Goal: Navigation & Orientation: Find specific page/section

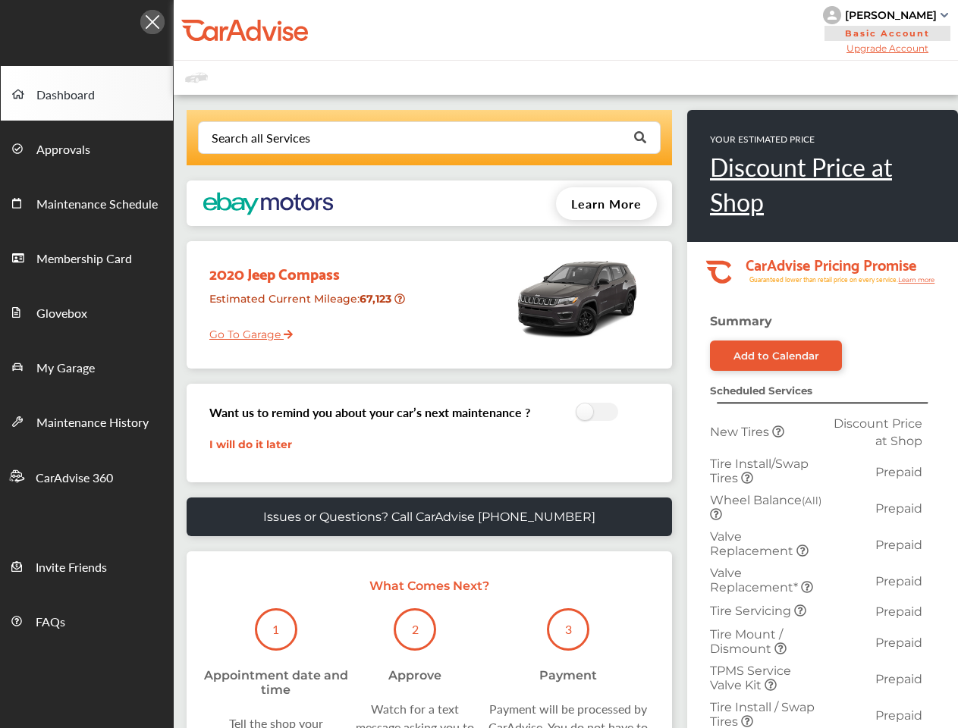
click at [479, 364] on div "2020 Jeep Compass Estimated Current Mileage : 67,123 Go To Garage" at bounding box center [430, 304] width 486 height 127
click at [87, 17] on div at bounding box center [87, 18] width 174 height 36
click at [562, 30] on div "[PERSON_NAME] Basic Account Upgrade Account My Account Membership Card Sign Out" at bounding box center [566, 30] width 785 height 61
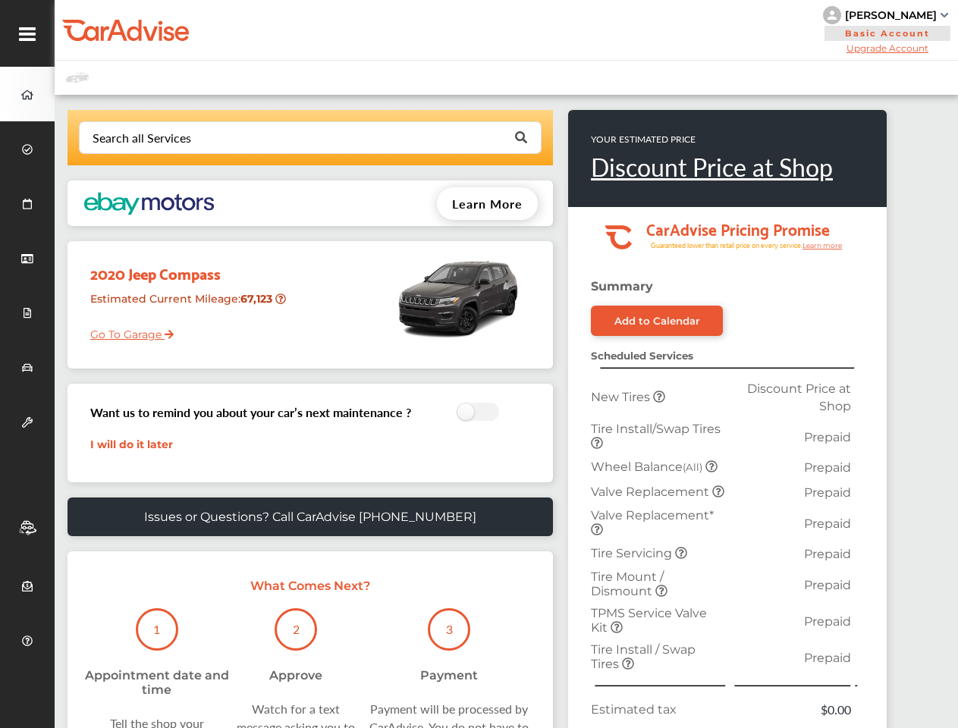
click at [888, 15] on div "[PERSON_NAME]" at bounding box center [891, 15] width 92 height 14
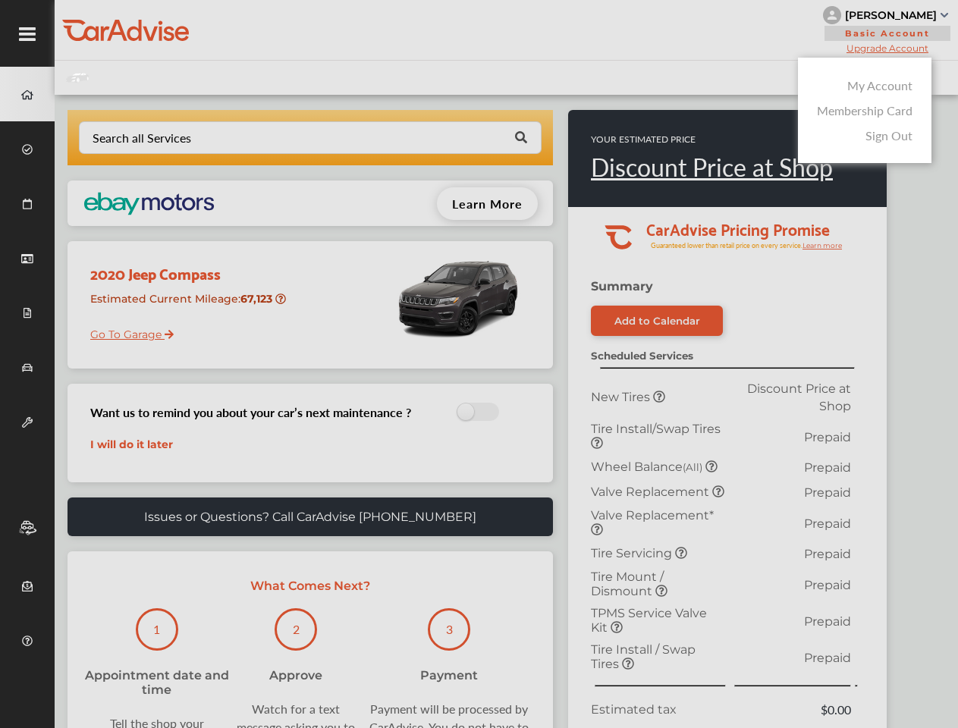
click at [888, 48] on div at bounding box center [479, 402] width 958 height 804
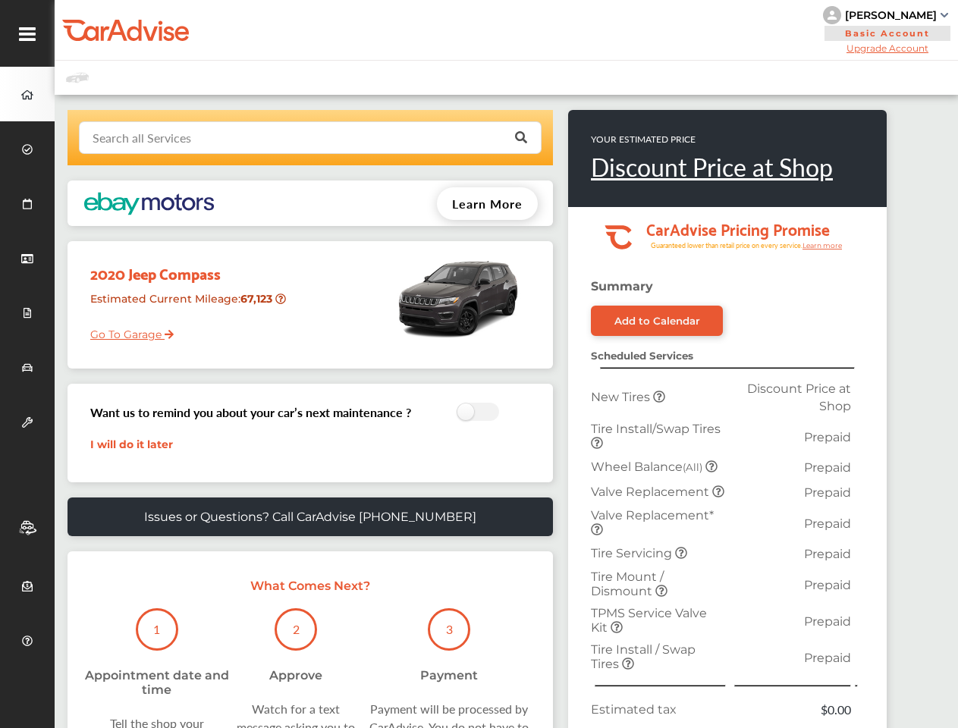
click at [429, 137] on input "text" at bounding box center [306, 137] width 453 height 30
click at [639, 137] on p "YOUR ESTIMATED PRICE" at bounding box center [712, 139] width 242 height 13
click at [606, 203] on div "YOUR ESTIMATED PRICE Discount Price at Shop" at bounding box center [727, 158] width 319 height 97
click at [401, 299] on img at bounding box center [458, 298] width 129 height 99
click at [593, 413] on td "New Tires" at bounding box center [658, 397] width 143 height 42
